Goal: Task Accomplishment & Management: Manage account settings

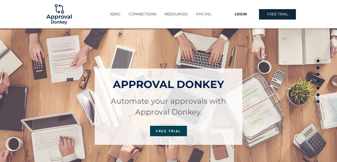
click at [199, 17] on p "PRICING" at bounding box center [204, 14] width 21 height 9
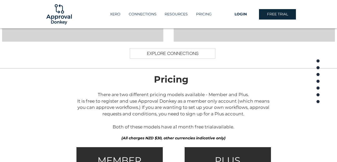
scroll to position [709, 0]
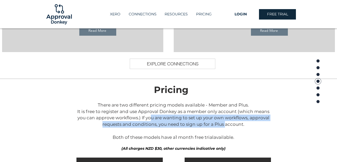
drag, startPoint x: 148, startPoint y: 119, endPoint x: 223, endPoint y: 122, distance: 75.3
click at [223, 122] on span "There are two different pricing models available - Member and Plus. It is free …" at bounding box center [173, 120] width 192 height 37
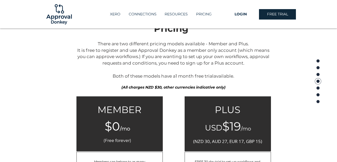
scroll to position [911, 0]
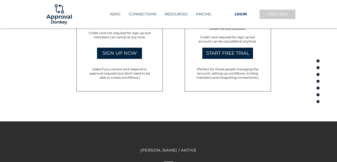
click at [277, 17] on link "FREE TRIAL" at bounding box center [277, 14] width 37 height 10
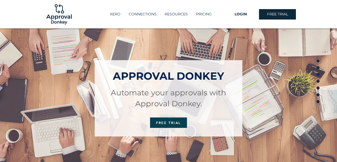
scroll to position [0, 0]
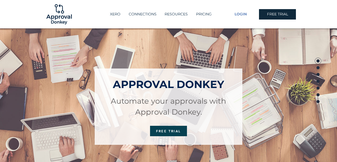
click at [239, 15] on span "LOGIN" at bounding box center [241, 14] width 12 height 5
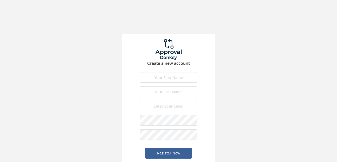
click at [158, 77] on input "text" at bounding box center [169, 77] width 58 height 10
type input "Jon Kenneth"
type input "Aleta"
type input "[EMAIL_ADDRESS][DOMAIN_NAME]"
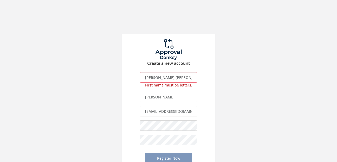
click at [120, 104] on div "Create a new account Jon Kenneth First name is required. First name must be let…" at bounding box center [168, 87] width 337 height 174
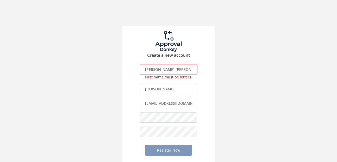
scroll to position [12, 0]
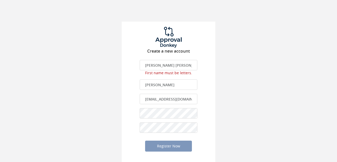
click at [155, 63] on input "Jon Kenneth" at bounding box center [169, 65] width 58 height 10
drag, startPoint x: 151, startPoint y: 66, endPoint x: 102, endPoint y: 74, distance: 49.8
click at [117, 73] on div "Create a new account Jon Kenneth First name is required. First name must be let…" at bounding box center [168, 75] width 337 height 174
click at [113, 123] on div "Create a new account Jon Kenneth First name is required. First name must be let…" at bounding box center [168, 75] width 337 height 174
drag, startPoint x: 162, startPoint y: 71, endPoint x: 148, endPoint y: 69, distance: 13.9
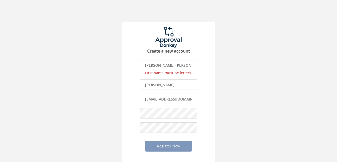
click at [161, 71] on span "First name must be letters." at bounding box center [168, 72] width 47 height 5
click at [144, 66] on input "Jon Kenneth" at bounding box center [169, 65] width 58 height 10
click at [152, 64] on input "Jon Kenneth" at bounding box center [169, 65] width 58 height 10
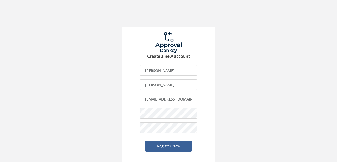
type input "Kenneth"
click at [113, 83] on div "Create a new account Kenneth First name is required. First name must be letters…" at bounding box center [168, 77] width 337 height 169
click at [164, 148] on button "Register Now" at bounding box center [168, 146] width 47 height 11
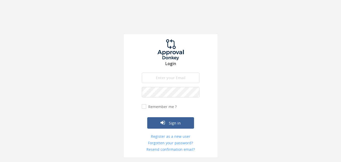
click at [275, 77] on div "Login The email is required. Invalid email address. The password is required. T…" at bounding box center [170, 78] width 341 height 157
click at [175, 77] on input "email" at bounding box center [171, 78] width 58 height 10
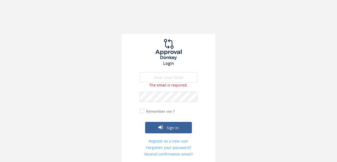
click at [180, 79] on input "email" at bounding box center [169, 77] width 58 height 10
click at [158, 80] on input "email" at bounding box center [169, 77] width 58 height 10
type input "[EMAIL_ADDRESS][DOMAIN_NAME]"
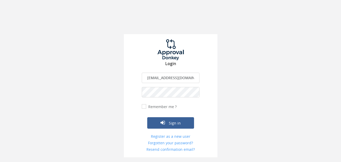
click at [147, 107] on label "Remember me ?" at bounding box center [162, 106] width 30 height 5
click at [145, 107] on input "Remember me ?" at bounding box center [143, 106] width 3 height 3
checkbox input "true"
click at [164, 122] on icon "submit" at bounding box center [163, 122] width 4 height 5
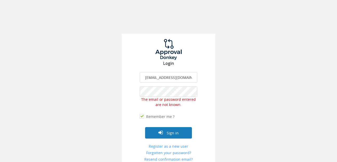
scroll to position [5, 0]
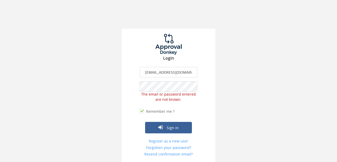
drag, startPoint x: 212, startPoint y: 92, endPoint x: 193, endPoint y: 119, distance: 33.1
click at [211, 92] on div "Login linkservesolutions.admn@gmail.com The email is required. Invalid email ad…" at bounding box center [169, 96] width 94 height 134
click at [181, 131] on button "Sign in" at bounding box center [168, 127] width 47 height 11
click at [210, 80] on div "Login linkservesolutions.admn@gmail.com The email is required. Invalid email ad…" at bounding box center [169, 96] width 94 height 134
click at [103, 54] on div "Login linkservesolutions.admn@gmail.com The email is required. Invalid email ad…" at bounding box center [168, 78] width 337 height 167
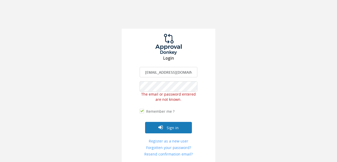
click at [186, 132] on button "Sign in" at bounding box center [168, 127] width 47 height 11
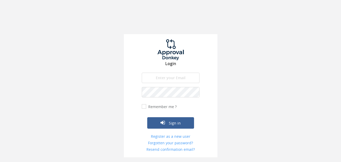
click at [167, 84] on form "The email is required. Invalid email address. The password is required. The ema…" at bounding box center [171, 112] width 58 height 79
click at [166, 80] on input "email" at bounding box center [171, 78] width 58 height 10
type input "linkservesolutions.admn@gmail.com"
click at [142, 97] on div at bounding box center [142, 97] width 0 height 0
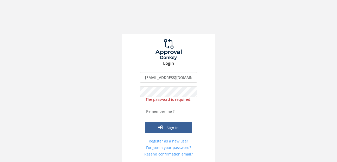
drag, startPoint x: 242, startPoint y: 90, endPoint x: 268, endPoint y: 66, distance: 35.2
click at [242, 89] on div "Login linkservesolutions.admn@gmail.com The email is required. Invalid email ad…" at bounding box center [168, 81] width 337 height 162
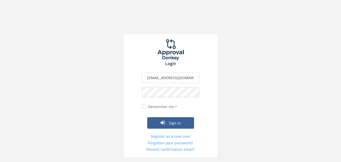
click at [146, 109] on div "Remember me ?" at bounding box center [159, 106] width 35 height 5
click at [167, 122] on button "Sign in" at bounding box center [170, 122] width 47 height 11
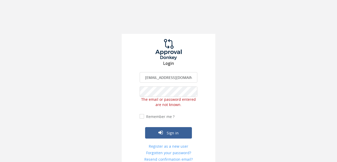
click at [224, 97] on div "Login linkservesolutions.admn@gmail.com The email is required. Invalid email ad…" at bounding box center [168, 83] width 337 height 167
click at [167, 138] on button "Sign in" at bounding box center [168, 132] width 47 height 11
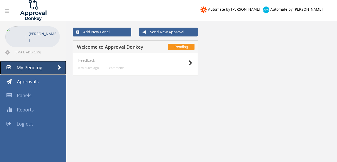
click at [46, 70] on link "My Pending" at bounding box center [33, 68] width 66 height 14
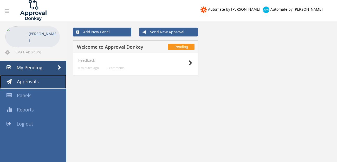
click at [19, 81] on span "Approvals" at bounding box center [28, 81] width 22 height 6
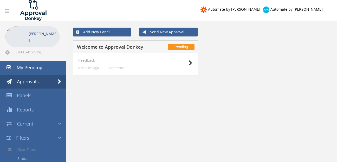
click at [160, 119] on div "Add New Panel Send New Approval Pending Welcome to Approval Donkey Feedback 6 m…" at bounding box center [201, 138] width 271 height 234
click at [180, 110] on div "Add New Panel Send New Approval Pending Welcome to Approval Donkey Feedback 6 m…" at bounding box center [201, 138] width 271 height 234
click at [27, 40] on div "Kenneth Aleta" at bounding box center [32, 36] width 55 height 21
click at [18, 33] on img at bounding box center [15, 36] width 21 height 21
click at [12, 28] on img at bounding box center [15, 36] width 21 height 21
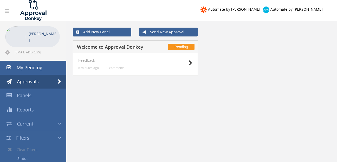
drag, startPoint x: 14, startPoint y: 34, endPoint x: 42, endPoint y: 36, distance: 28.7
click at [15, 34] on img at bounding box center [15, 36] width 21 height 21
click at [42, 36] on p "[PERSON_NAME]" at bounding box center [43, 36] width 29 height 13
click at [173, 49] on span "Pending" at bounding box center [181, 47] width 26 height 6
click at [191, 63] on icon at bounding box center [191, 62] width 4 height 5
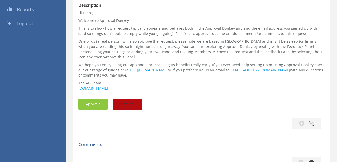
scroll to position [78, 0]
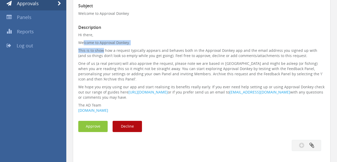
drag, startPoint x: 83, startPoint y: 44, endPoint x: 103, endPoint y: 52, distance: 20.9
click at [103, 52] on p "Hi there, Welcome to Approval Donkey. This is to show how a request typically a…" at bounding box center [201, 72] width 247 height 81
drag, startPoint x: 103, startPoint y: 52, endPoint x: 102, endPoint y: 49, distance: 2.6
click at [102, 49] on p "This is to show how a request typically appears and behaves both in the Approva…" at bounding box center [201, 53] width 247 height 10
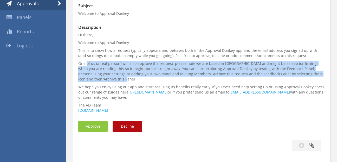
drag, startPoint x: 86, startPoint y: 61, endPoint x: 105, endPoint y: 81, distance: 27.1
click at [105, 81] on p "One of us (a real person) will also approve the request, please note we are bas…" at bounding box center [201, 71] width 247 height 21
drag, startPoint x: 105, startPoint y: 81, endPoint x: 82, endPoint y: 76, distance: 23.5
click at [82, 76] on p "One of us (a real person) will also approve the request, please note we are bas…" at bounding box center [201, 71] width 247 height 21
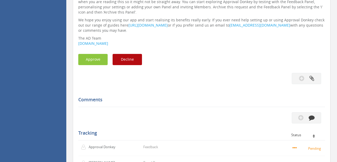
scroll to position [156, 0]
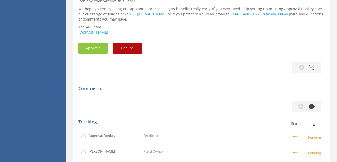
click at [168, 82] on div "Comments" at bounding box center [201, 88] width 247 height 15
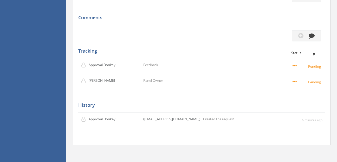
scroll to position [123, 0]
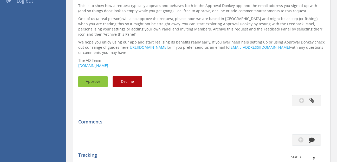
click at [88, 81] on button "Approve" at bounding box center [92, 81] width 29 height 11
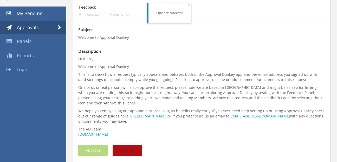
scroll to position [0, 0]
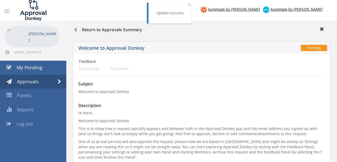
click at [79, 27] on div "Return to Approvals Summary" at bounding box center [201, 30] width 263 height 9
click at [75, 31] on icon at bounding box center [75, 30] width 3 height 4
click at [7, 11] on icon at bounding box center [7, 11] width 4 height 5
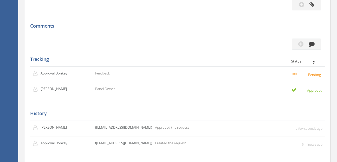
scroll to position [104, 0]
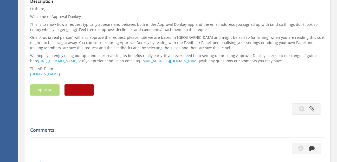
click at [79, 90] on button "Decline" at bounding box center [79, 89] width 29 height 11
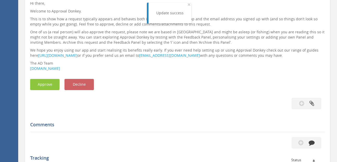
scroll to position [0, 0]
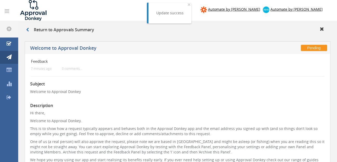
click at [320, 28] on div "Return to Approvals Summary" at bounding box center [177, 30] width 311 height 9
click at [320, 28] on icon at bounding box center [322, 28] width 4 height 5
click at [188, 5] on span "×" at bounding box center [189, 4] width 3 height 7
click at [321, 30] on icon at bounding box center [322, 28] width 4 height 5
click at [28, 27] on link at bounding box center [30, 30] width 8 height 6
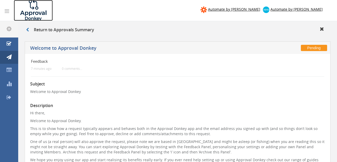
click at [36, 7] on img at bounding box center [33, 10] width 39 height 21
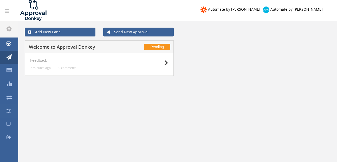
drag, startPoint x: 129, startPoint y: 108, endPoint x: 99, endPoint y: 93, distance: 33.1
click at [8, 69] on icon at bounding box center [9, 69] width 5 height 5
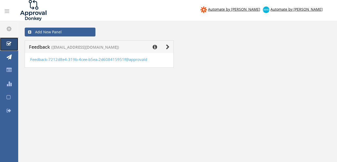
click at [8, 47] on link "My Pending" at bounding box center [9, 43] width 18 height 13
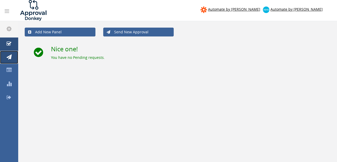
click at [3, 55] on link "Approvals" at bounding box center [9, 57] width 18 height 13
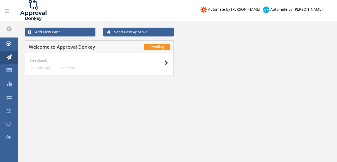
click at [163, 62] on div at bounding box center [155, 62] width 26 height 9
click at [167, 64] on icon at bounding box center [166, 62] width 4 height 5
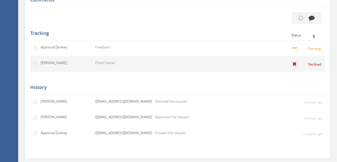
scroll to position [130, 0]
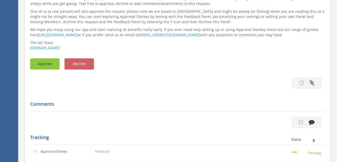
click at [49, 65] on button "Approve" at bounding box center [44, 63] width 29 height 11
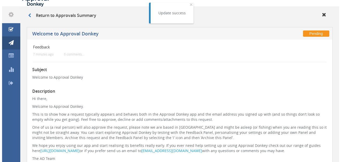
scroll to position [0, 0]
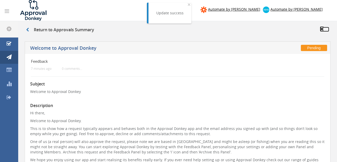
click at [321, 30] on icon at bounding box center [322, 28] width 4 height 5
click at [11, 44] on icon at bounding box center [9, 43] width 5 height 5
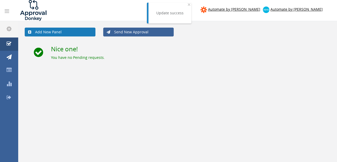
click at [52, 30] on link "Add New Panel" at bounding box center [60, 32] width 71 height 9
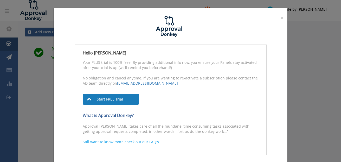
click at [89, 99] on icon at bounding box center [89, 99] width 5 height 5
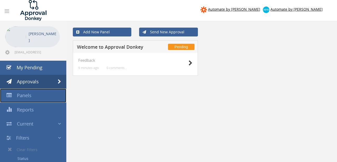
click at [33, 95] on link "Panels" at bounding box center [33, 95] width 66 height 14
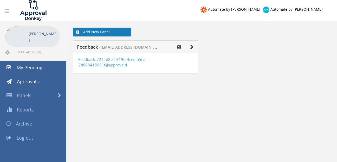
click at [91, 31] on link "Add New Panel" at bounding box center [102, 32] width 59 height 9
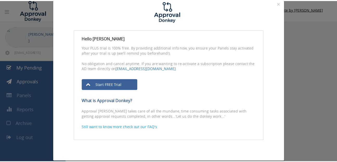
scroll to position [22, 0]
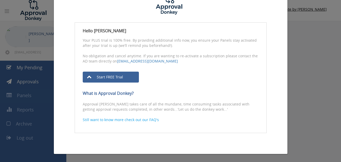
drag, startPoint x: 324, startPoint y: 49, endPoint x: 327, endPoint y: 47, distance: 3.5
click at [327, 47] on div "× Close Hello Kenneth Aleta Your PLUS trial is 100% free. By providing addition…" at bounding box center [170, 81] width 341 height 162
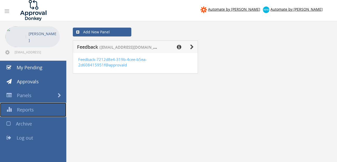
click at [34, 109] on span "Reports" at bounding box center [25, 109] width 17 height 6
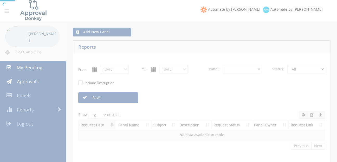
select select "number:0"
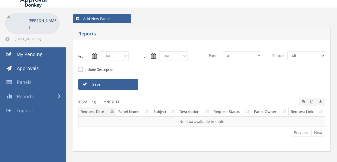
scroll to position [21, 0]
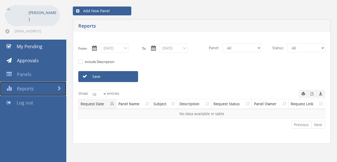
click at [27, 88] on span "Reports" at bounding box center [25, 88] width 17 height 6
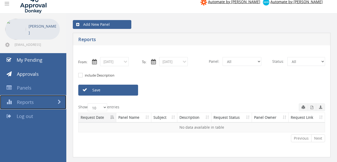
scroll to position [0, 0]
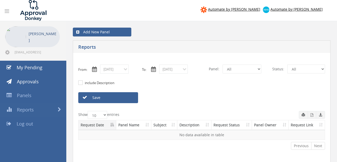
click at [21, 39] on img at bounding box center [15, 36] width 21 height 21
click at [42, 39] on p "Kenneth Aleta" at bounding box center [43, 36] width 29 height 13
click at [9, 12] on icon at bounding box center [7, 11] width 4 height 5
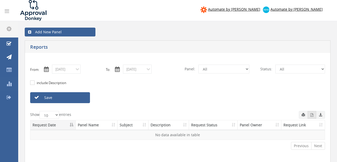
click at [314, 115] on button "button" at bounding box center [312, 115] width 9 height 8
